Goal: Task Accomplishment & Management: Use online tool/utility

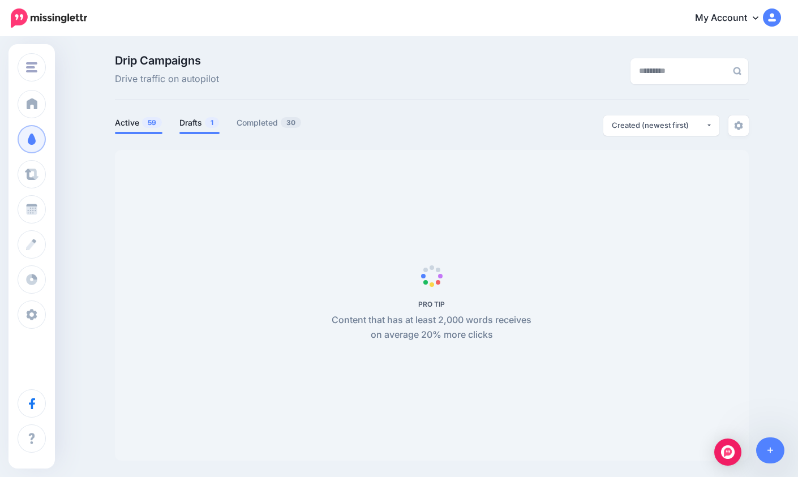
click at [204, 121] on link "Drafts 1" at bounding box center [200, 123] width 40 height 14
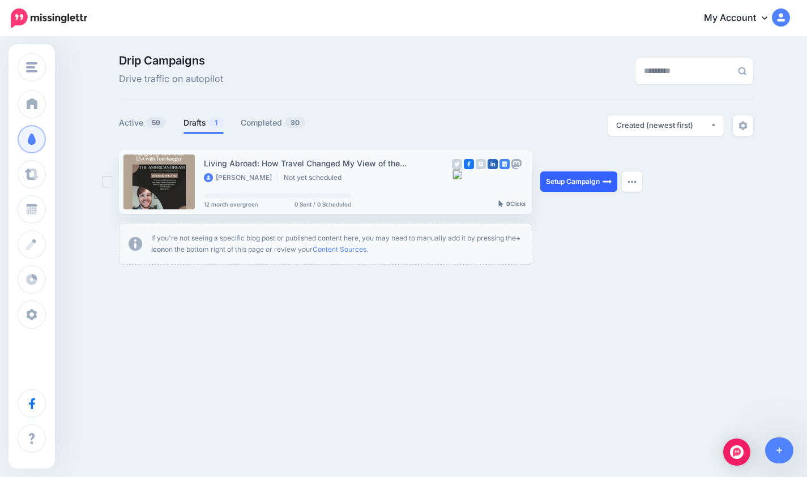
click at [571, 186] on link "Setup Campaign" at bounding box center [578, 182] width 77 height 20
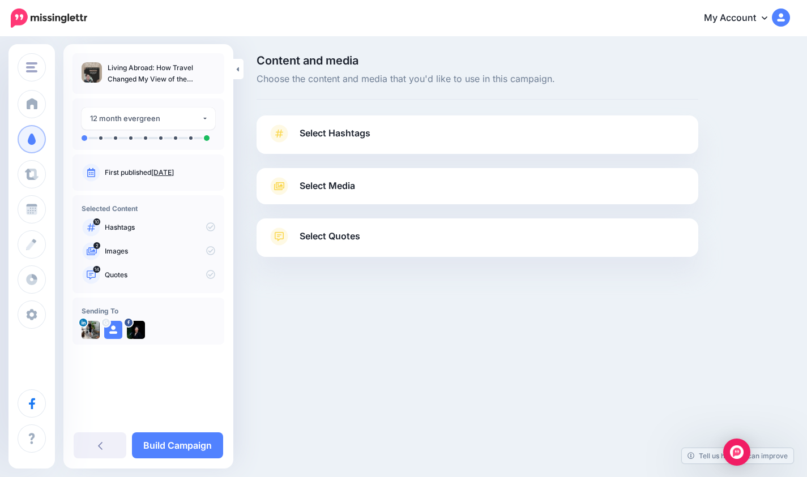
click at [418, 137] on link "Select Hashtags" at bounding box center [477, 139] width 419 height 29
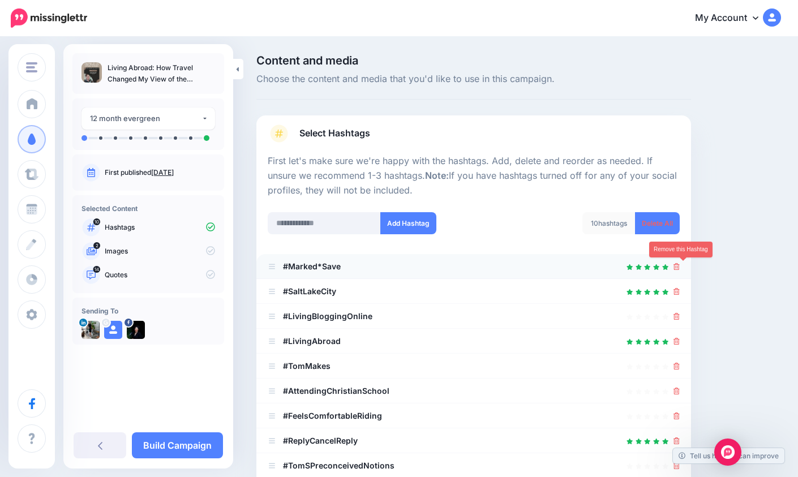
click at [680, 268] on icon at bounding box center [677, 266] width 6 height 7
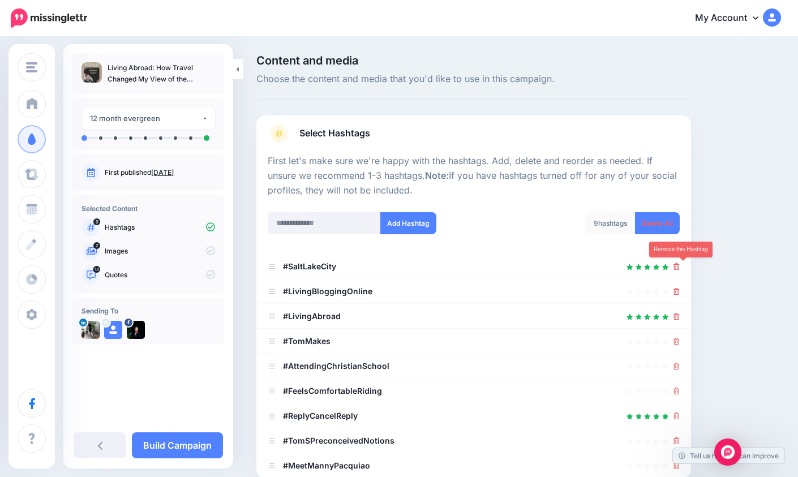
click at [680, 268] on icon at bounding box center [677, 266] width 6 height 7
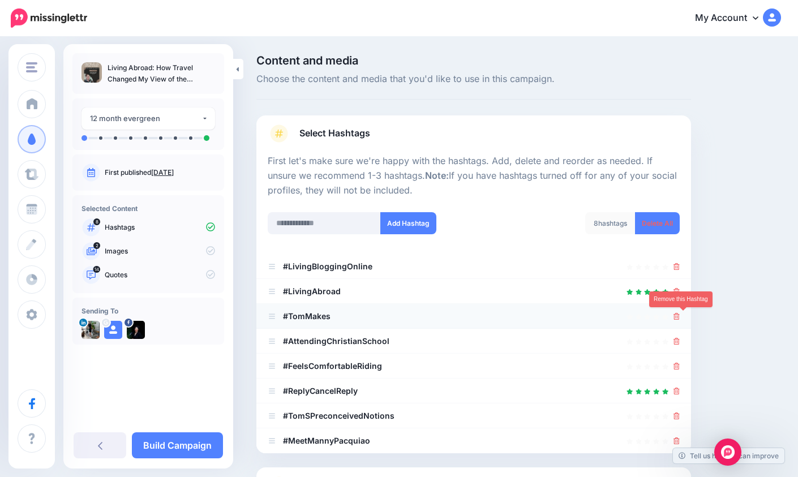
click at [680, 317] on icon at bounding box center [677, 316] width 6 height 7
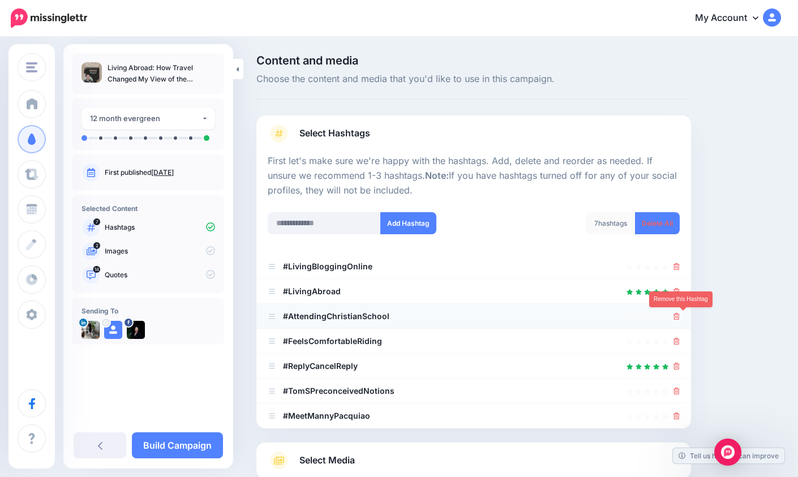
click at [680, 319] on icon at bounding box center [677, 316] width 6 height 7
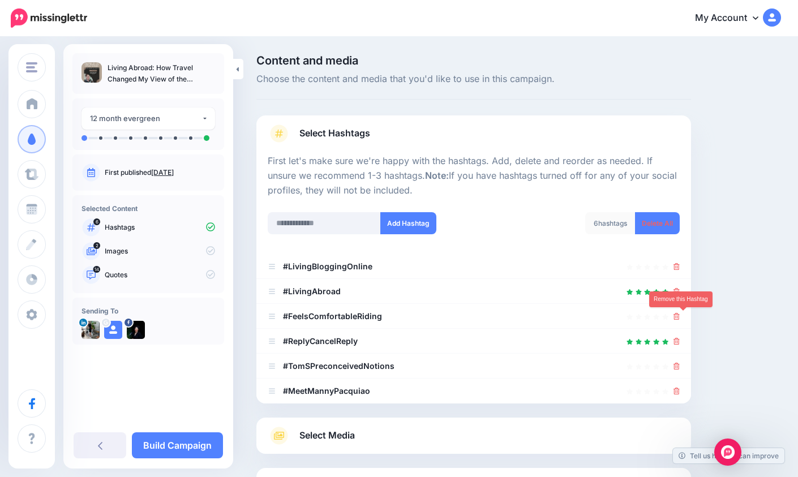
click at [680, 319] on icon at bounding box center [677, 316] width 6 height 7
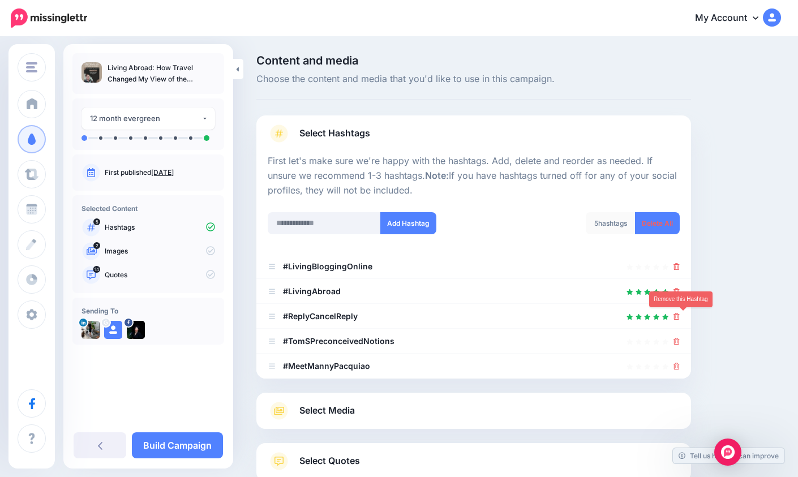
click at [680, 319] on icon at bounding box center [677, 316] width 6 height 7
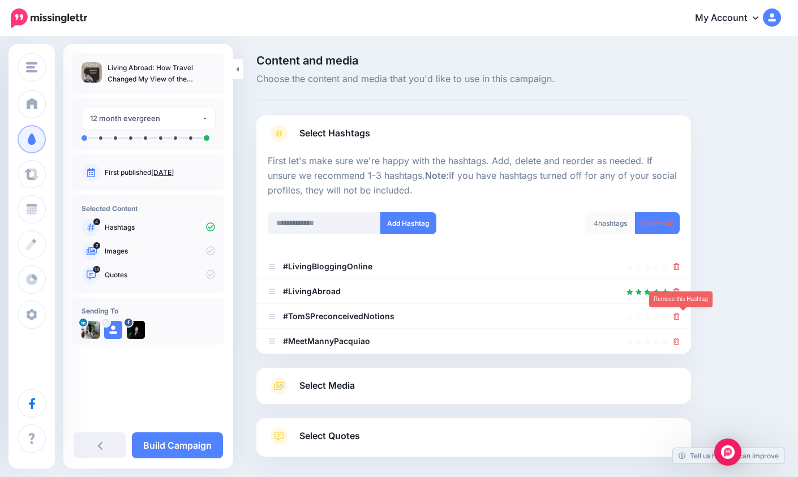
click at [680, 319] on icon at bounding box center [677, 316] width 6 height 7
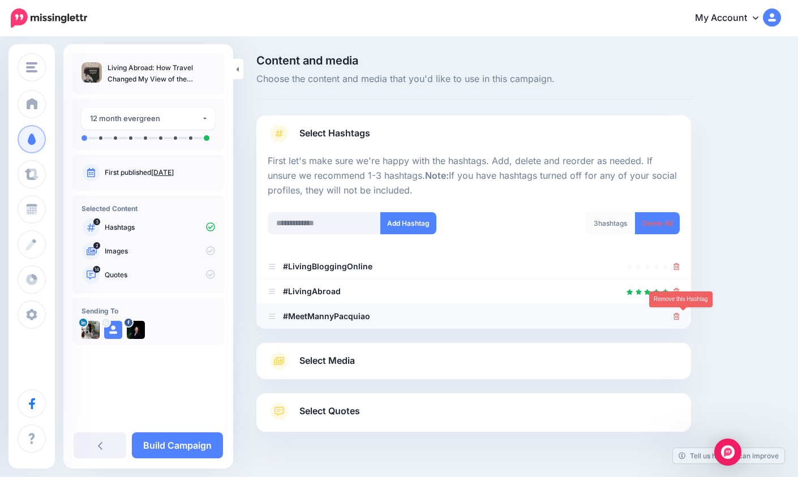
click at [680, 320] on link at bounding box center [677, 316] width 6 height 10
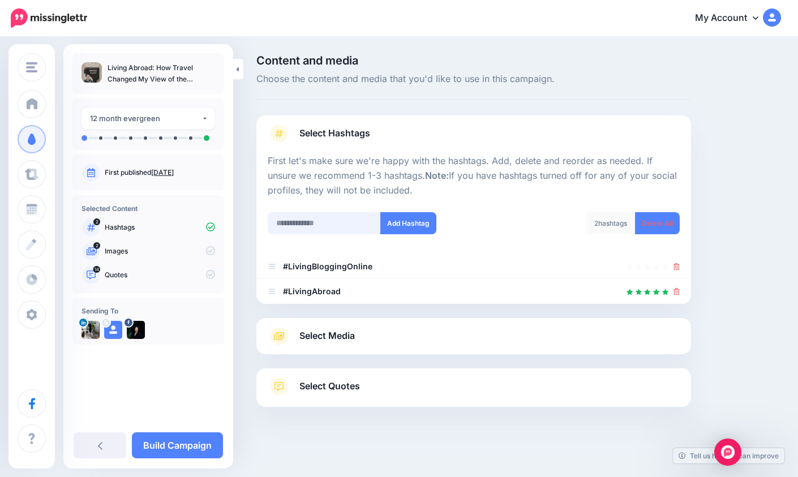
click at [341, 231] on input "text" at bounding box center [324, 223] width 113 height 22
type input "**********"
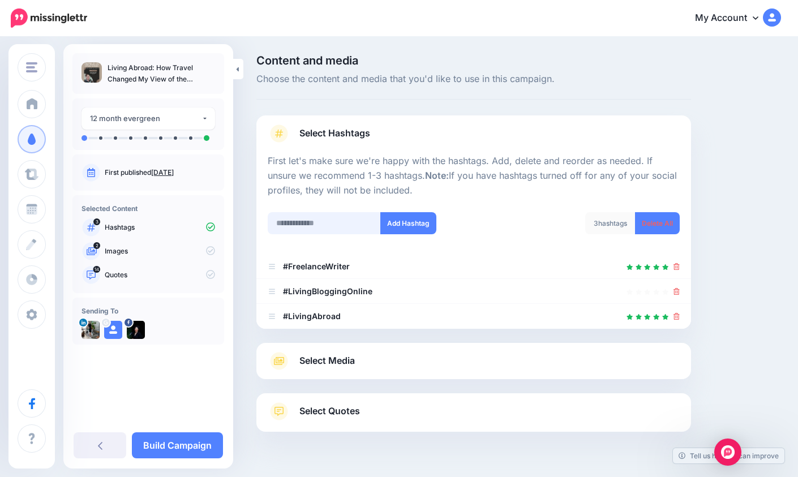
scroll to position [28, 0]
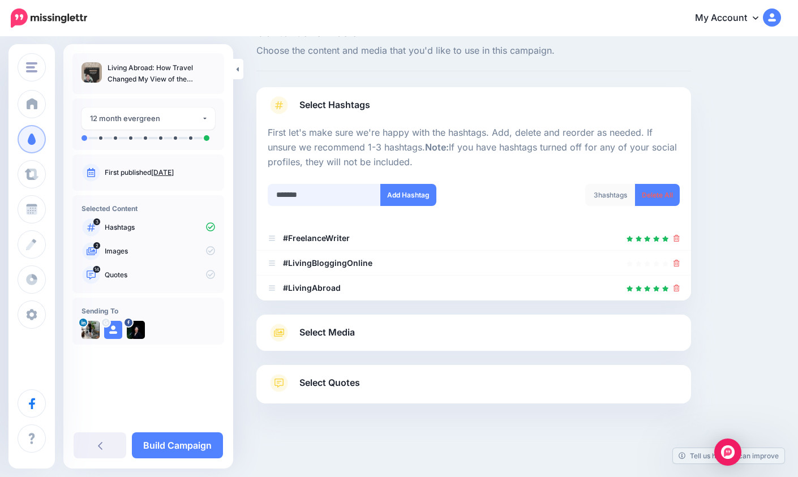
type input "********"
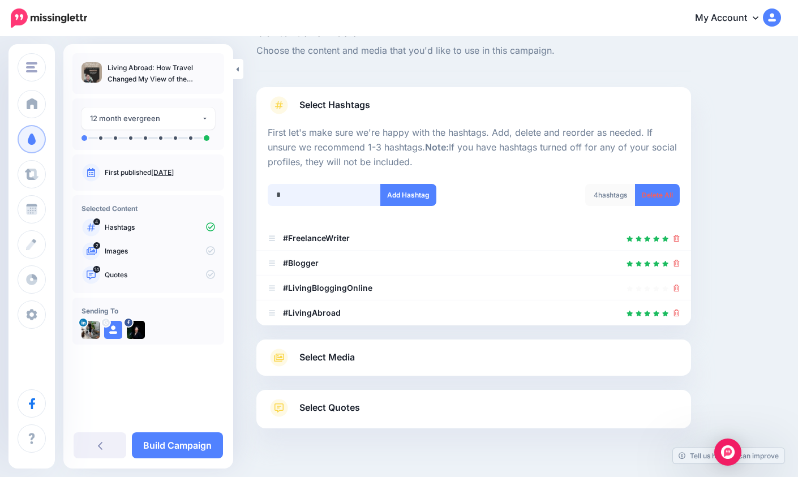
scroll to position [53, 0]
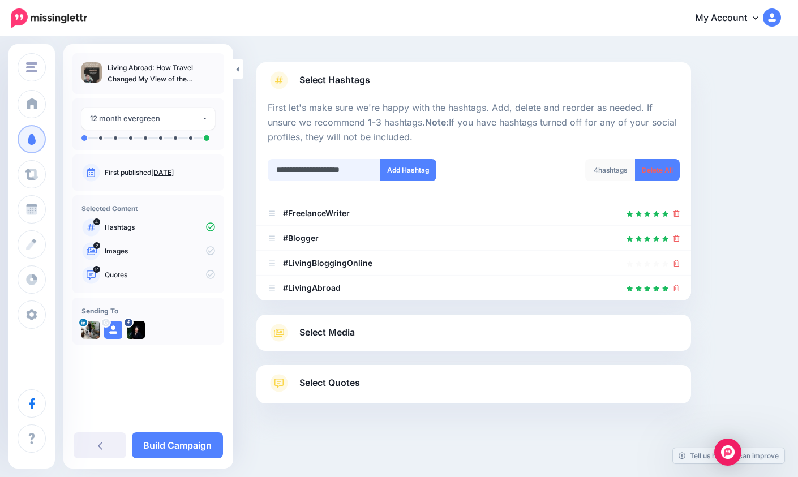
type input "**********"
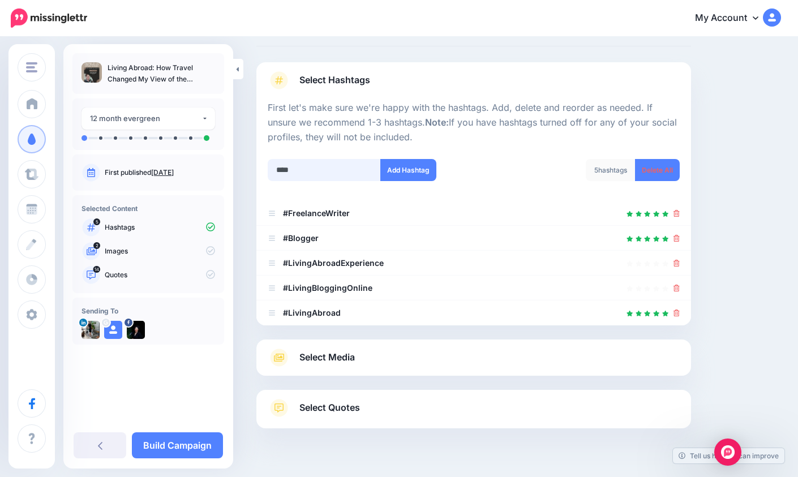
scroll to position [78, 0]
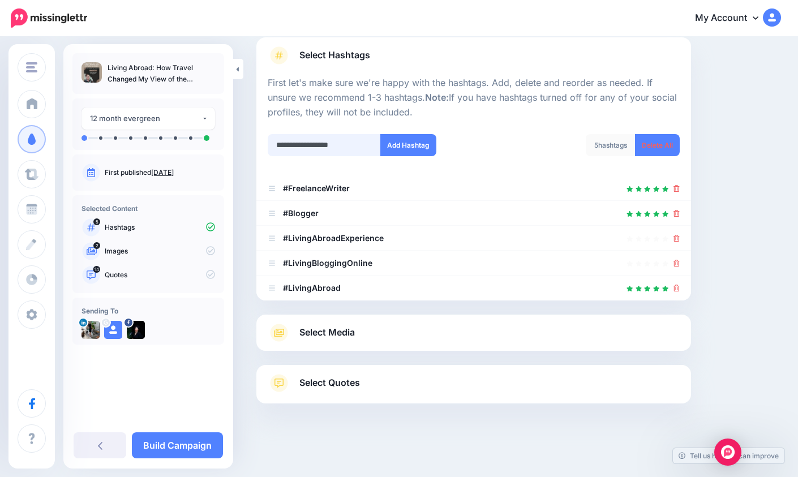
type input "**********"
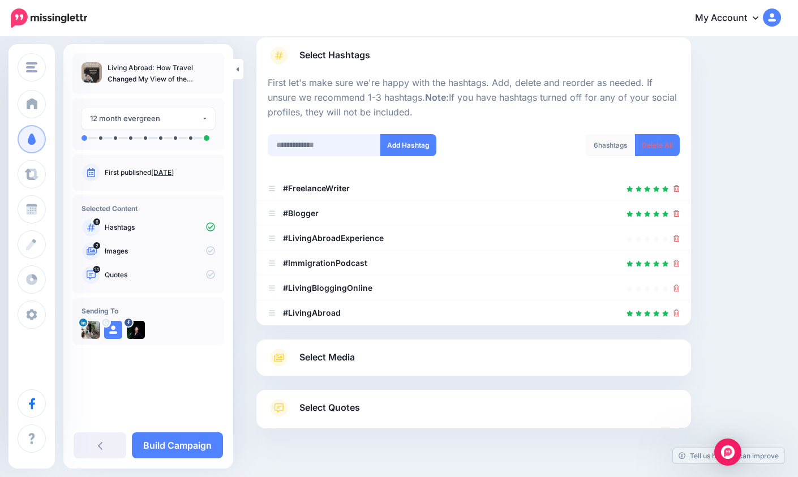
scroll to position [103, 0]
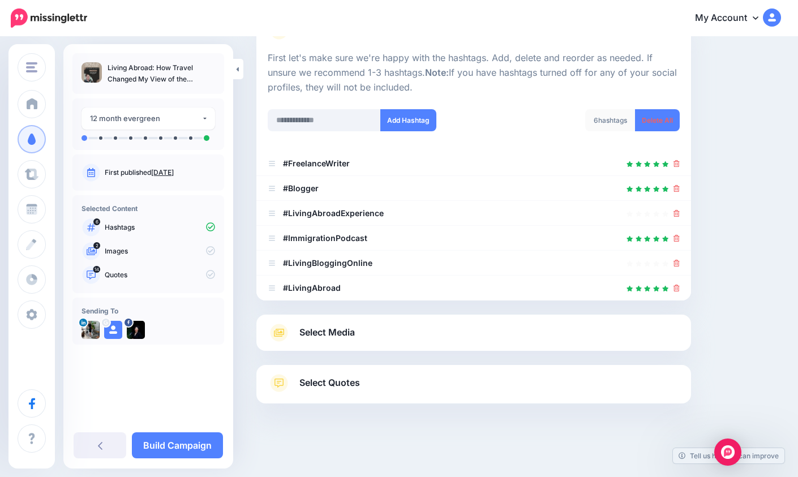
click at [493, 334] on link "Select Media" at bounding box center [474, 333] width 412 height 18
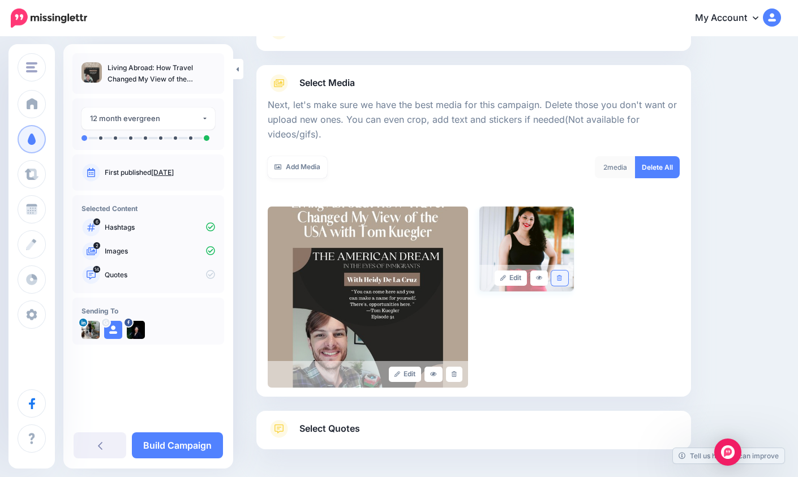
click at [568, 276] on link at bounding box center [560, 278] width 16 height 15
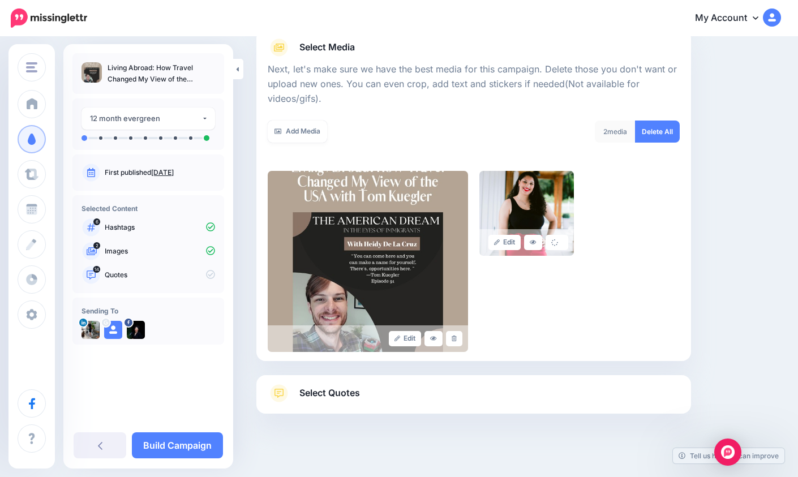
scroll to position [149, 0]
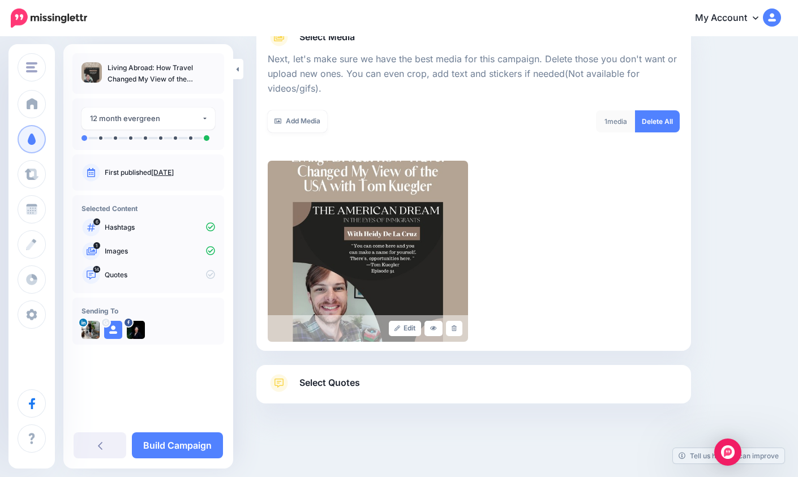
click at [516, 392] on link "Select Quotes" at bounding box center [474, 388] width 412 height 29
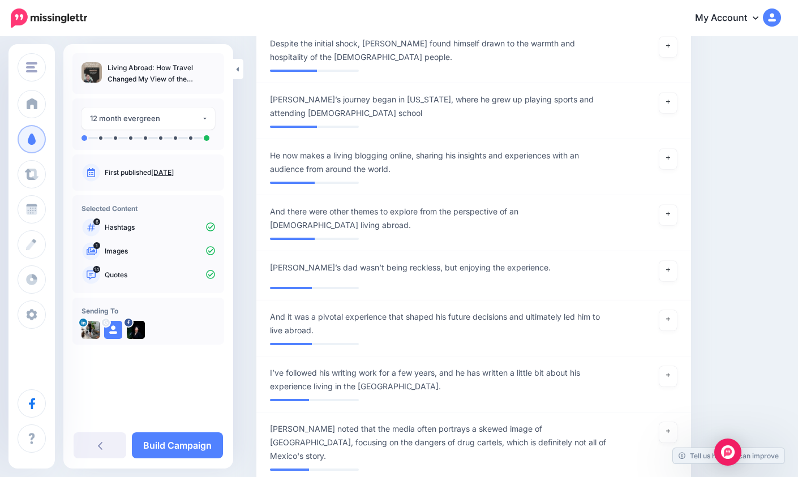
scroll to position [1438, 0]
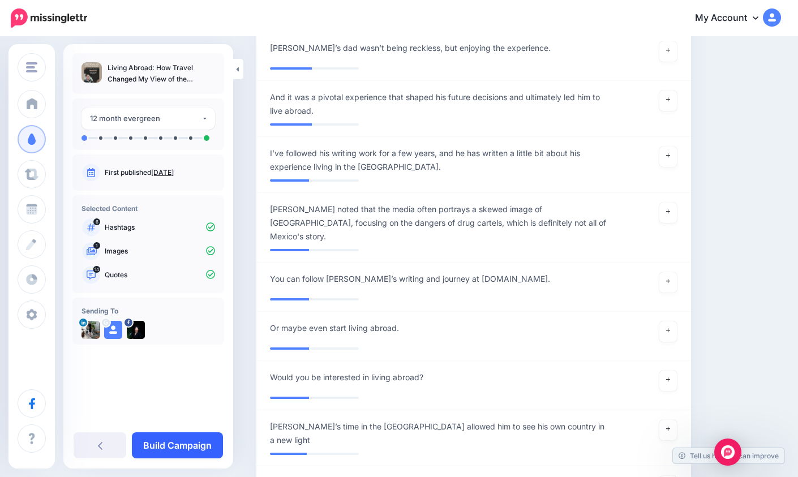
click at [157, 448] on link "Build Campaign" at bounding box center [177, 446] width 91 height 26
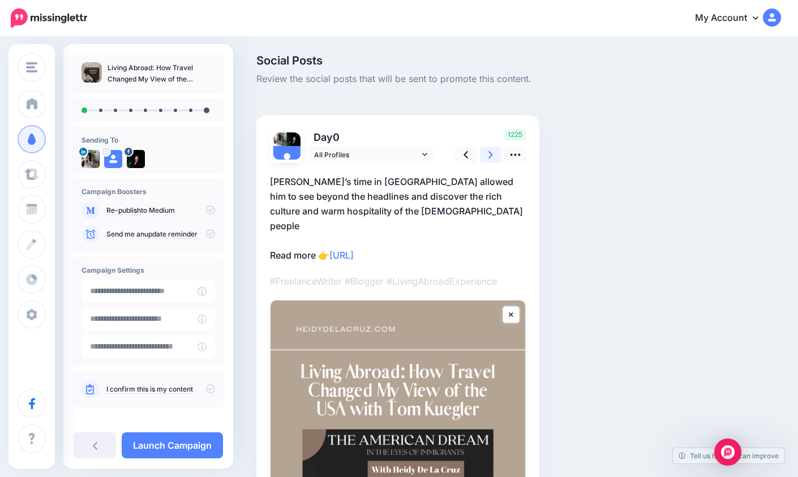
click at [493, 159] on icon at bounding box center [491, 155] width 5 height 12
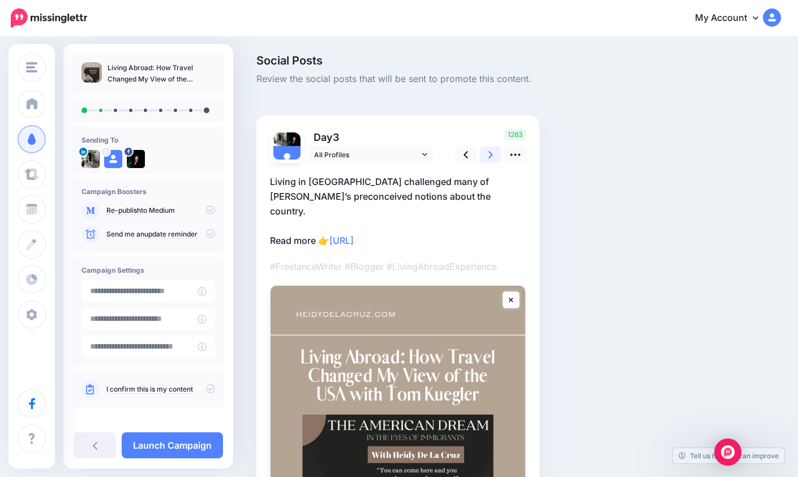
click at [497, 156] on link at bounding box center [491, 155] width 22 height 16
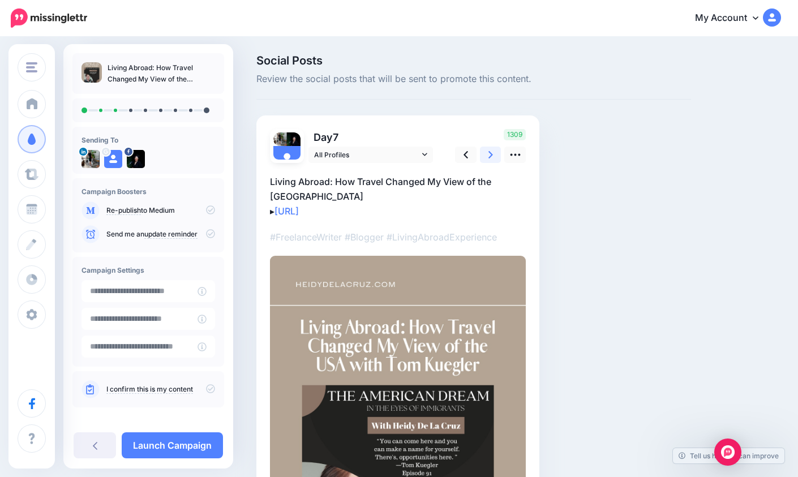
click at [488, 157] on link at bounding box center [491, 155] width 22 height 16
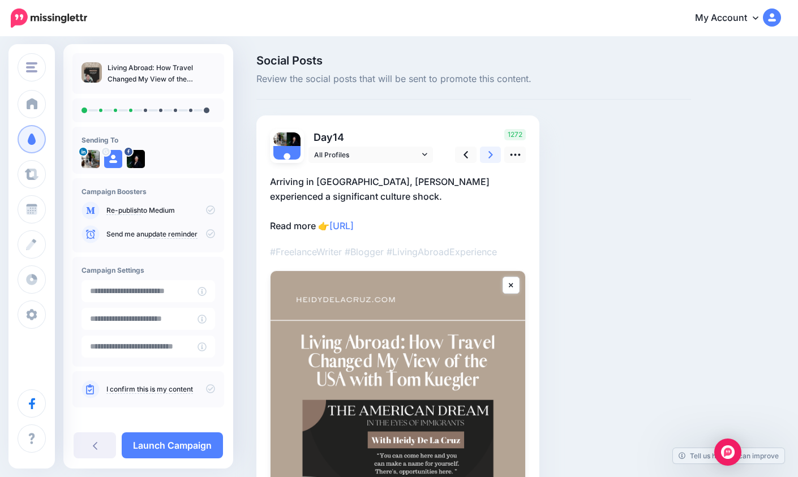
click at [492, 155] on icon at bounding box center [491, 154] width 5 height 7
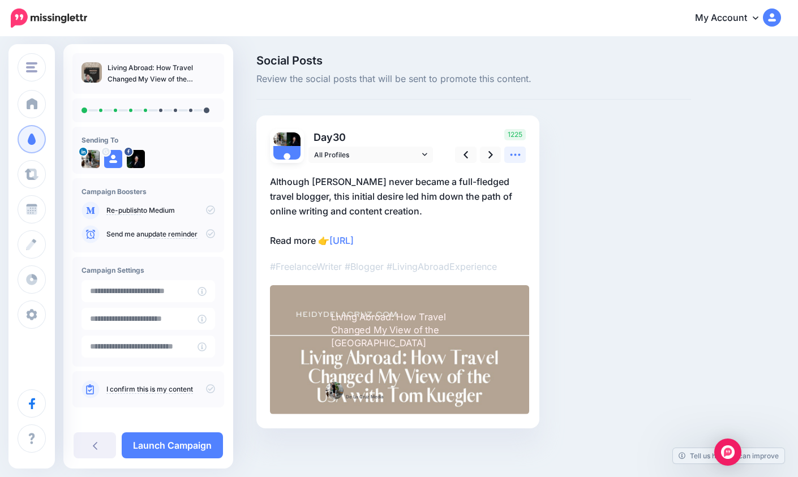
click at [513, 160] on icon at bounding box center [516, 155] width 12 height 12
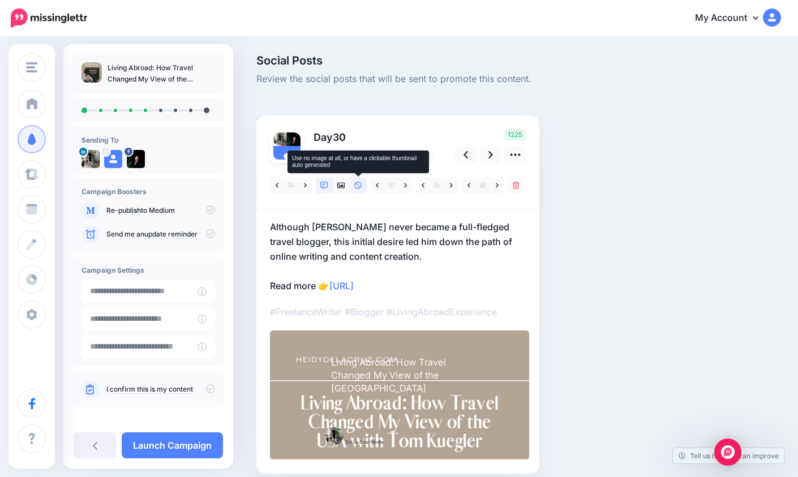
click at [359, 188] on icon at bounding box center [358, 186] width 8 height 8
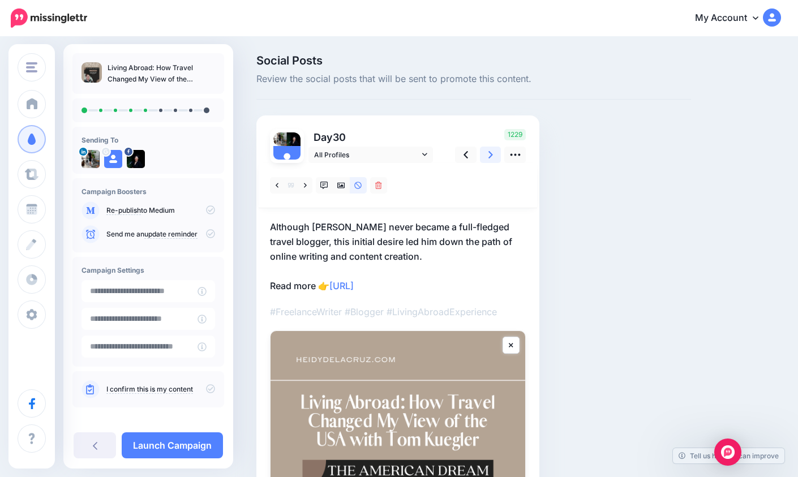
click at [491, 161] on link at bounding box center [491, 155] width 22 height 16
click at [495, 155] on link at bounding box center [491, 155] width 22 height 16
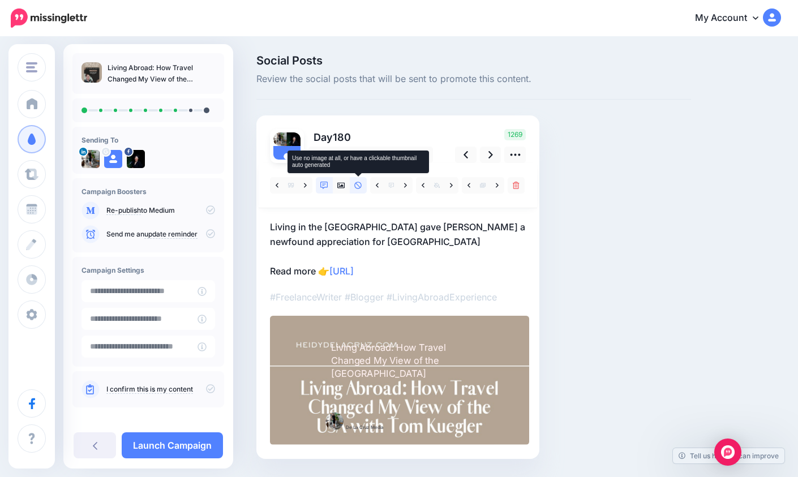
click at [362, 187] on link at bounding box center [358, 185] width 17 height 16
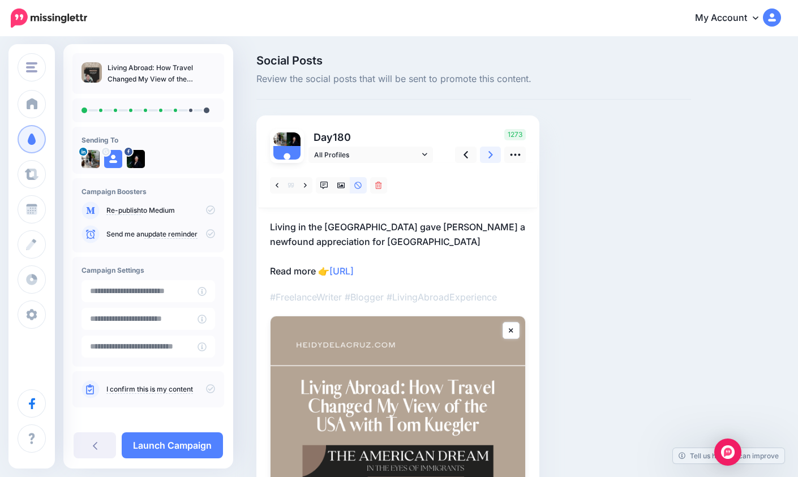
click at [496, 153] on link at bounding box center [491, 155] width 22 height 16
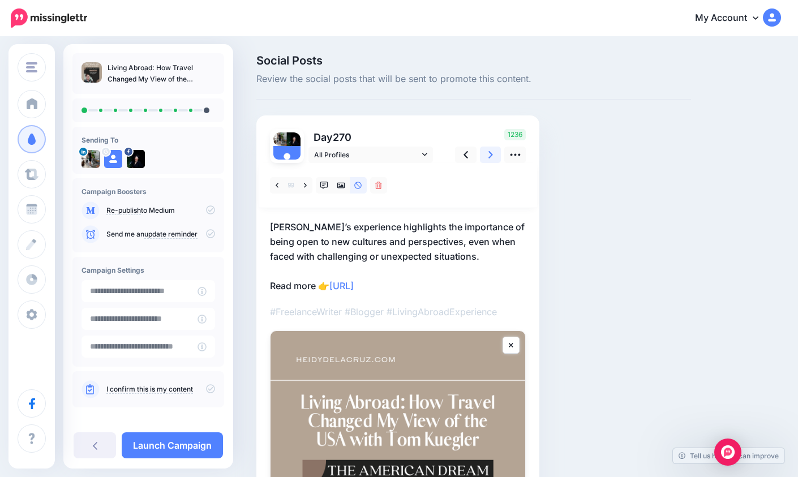
click at [489, 155] on icon at bounding box center [491, 155] width 5 height 12
click at [488, 159] on link at bounding box center [491, 155] width 22 height 16
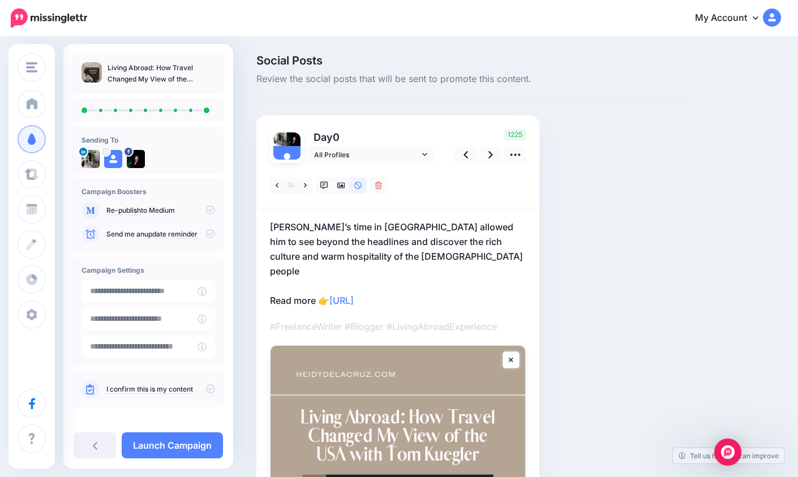
click at [206, 386] on icon at bounding box center [210, 388] width 9 height 9
click at [195, 450] on link "Launch Campaign" at bounding box center [172, 446] width 101 height 26
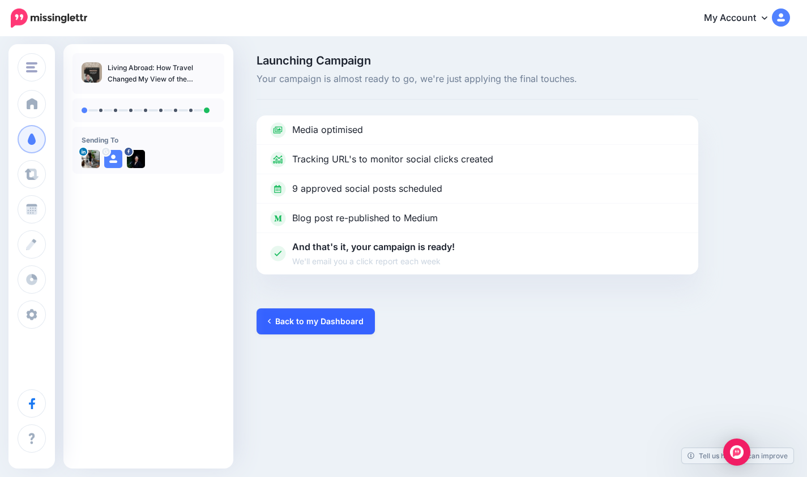
click at [279, 324] on link "Back to my Dashboard" at bounding box center [316, 322] width 118 height 26
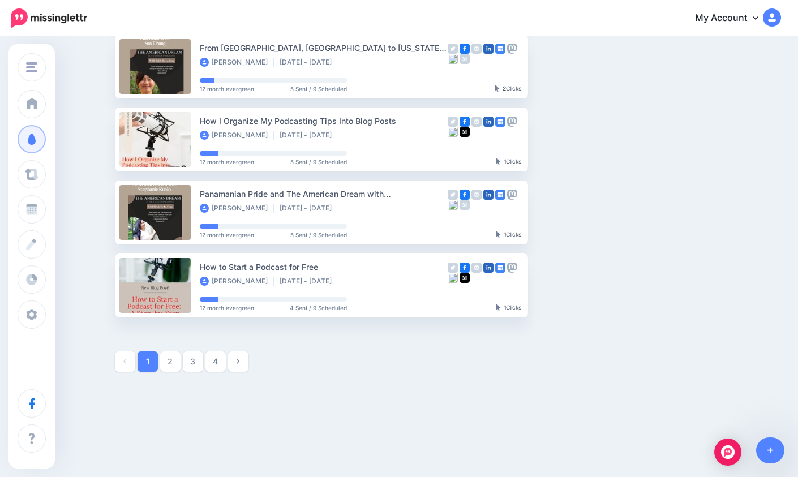
scroll to position [562, 0]
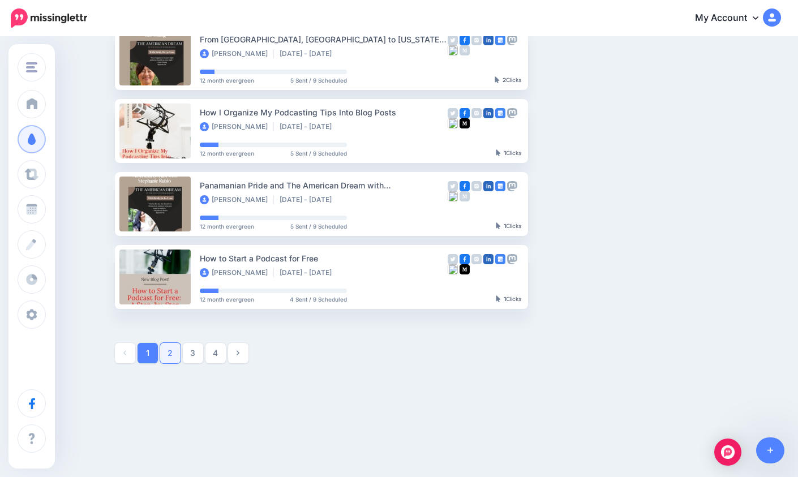
click at [177, 359] on link "2" at bounding box center [170, 353] width 20 height 20
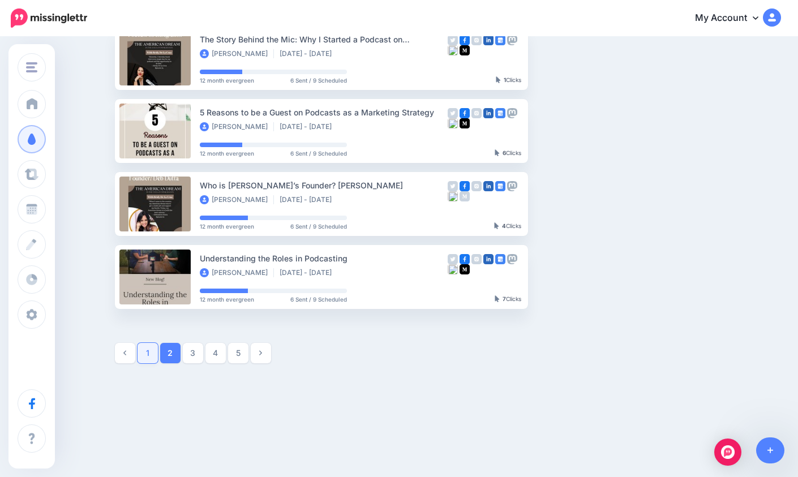
click at [152, 354] on link "1" at bounding box center [148, 353] width 20 height 20
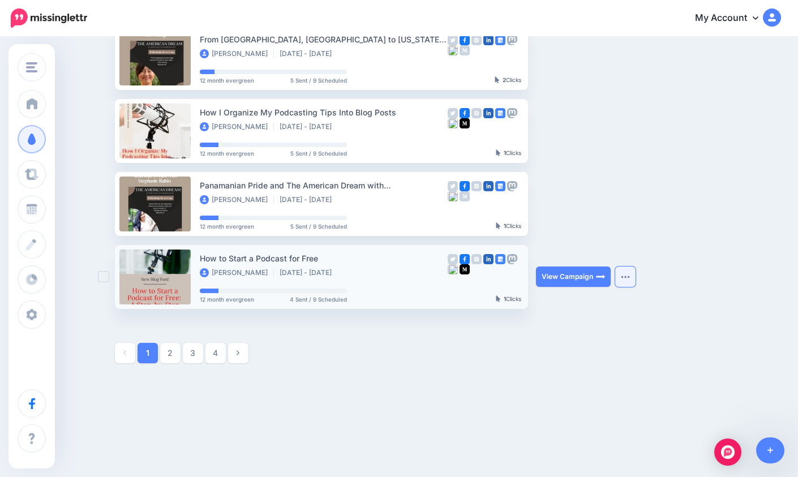
click at [627, 281] on button "button" at bounding box center [626, 277] width 20 height 20
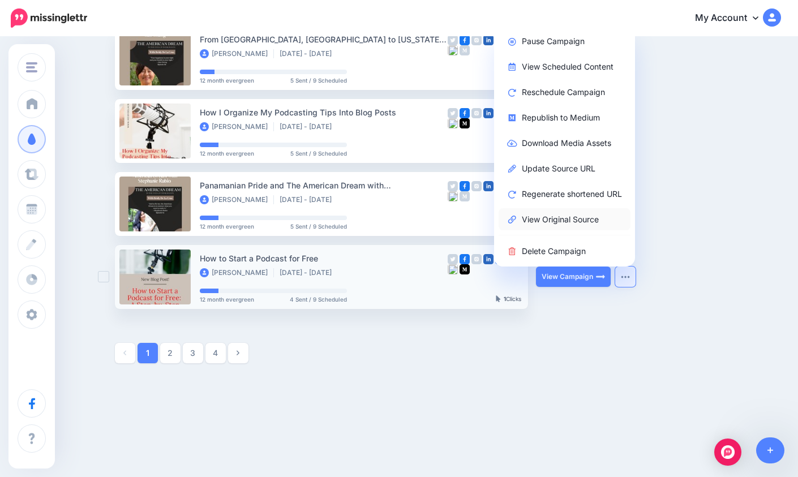
click at [557, 219] on link "View Original Source" at bounding box center [565, 219] width 132 height 22
